Goal: Navigation & Orientation: Find specific page/section

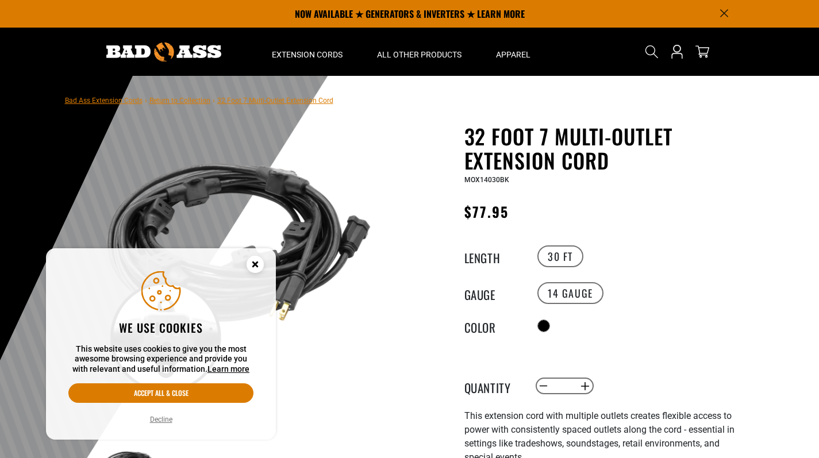
click at [250, 266] on circle "Cookie Consent" at bounding box center [255, 264] width 17 height 17
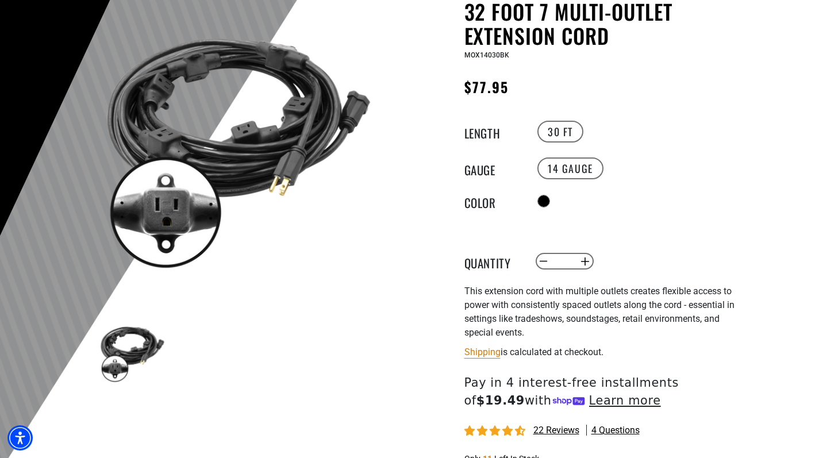
scroll to position [125, 0]
click at [123, 351] on img at bounding box center [132, 350] width 67 height 67
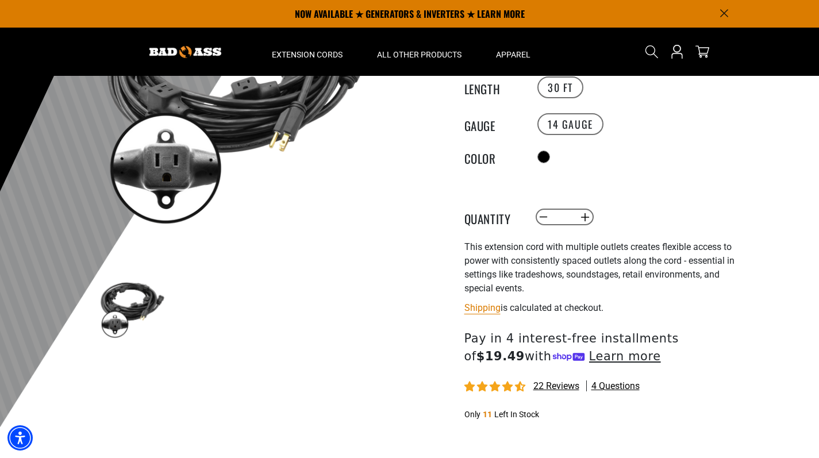
scroll to position [168, 0]
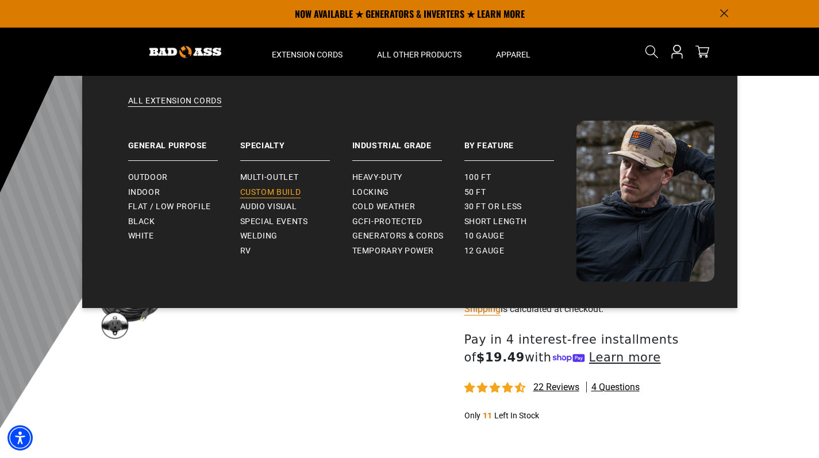
click at [282, 189] on span "Custom Build" at bounding box center [270, 192] width 61 height 10
click at [255, 177] on span "Multi-Outlet" at bounding box center [269, 178] width 59 height 10
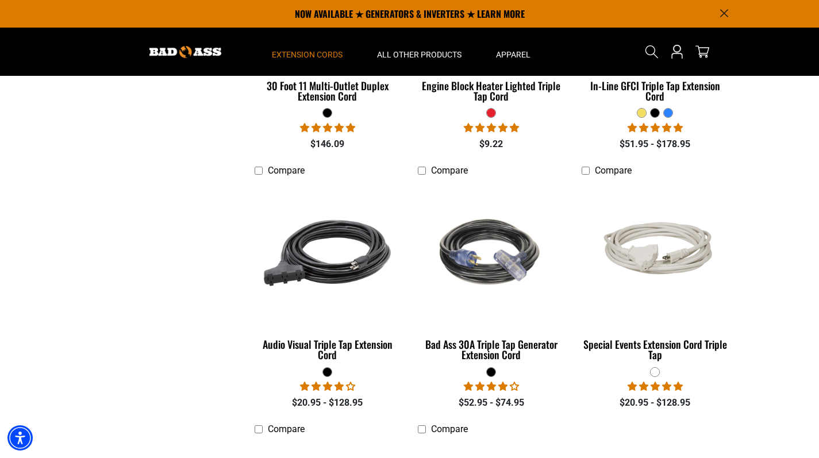
scroll to position [683, 0]
